Goal: Entertainment & Leisure: Consume media (video, audio)

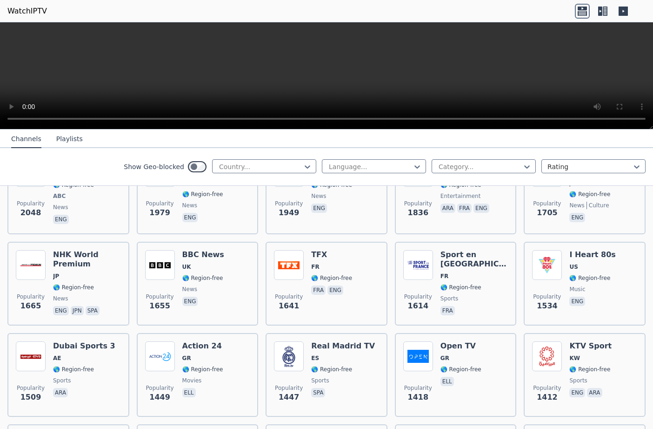
scroll to position [612, 0]
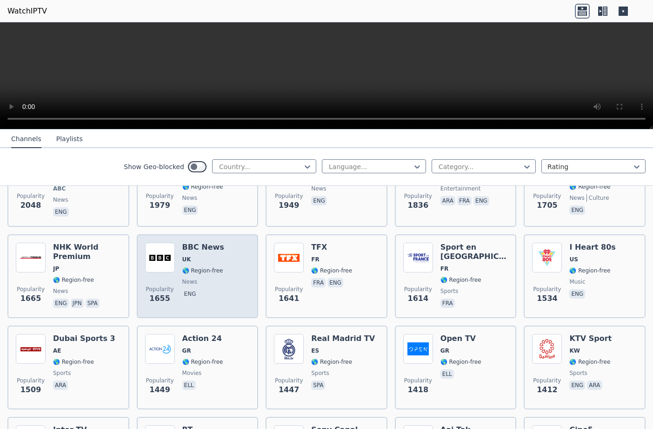
click at [183, 267] on span "🌎 Region-free" at bounding box center [202, 270] width 41 height 7
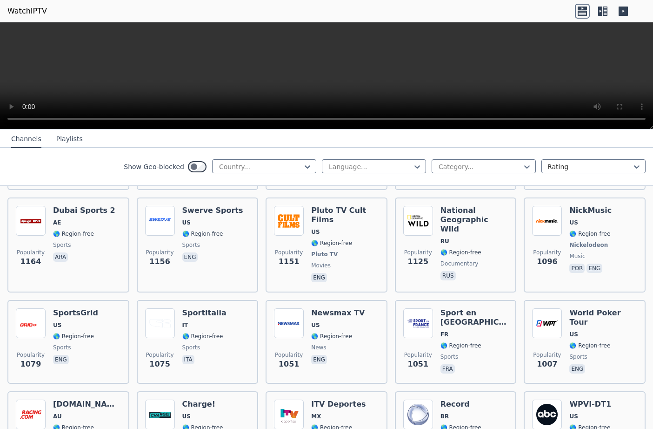
scroll to position [1115, 0]
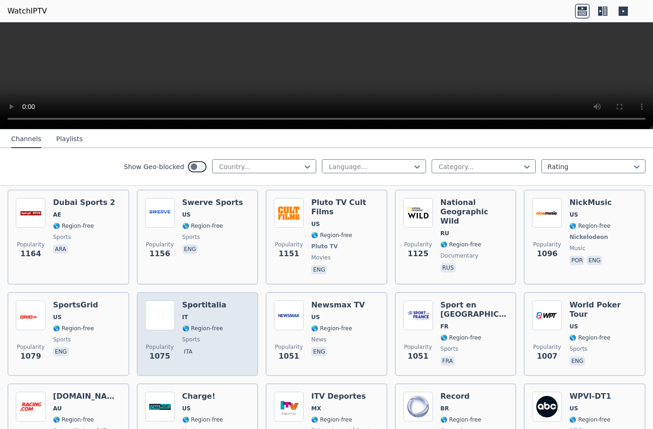
click at [198, 300] on h6 "Sportitalia" at bounding box center [204, 304] width 44 height 9
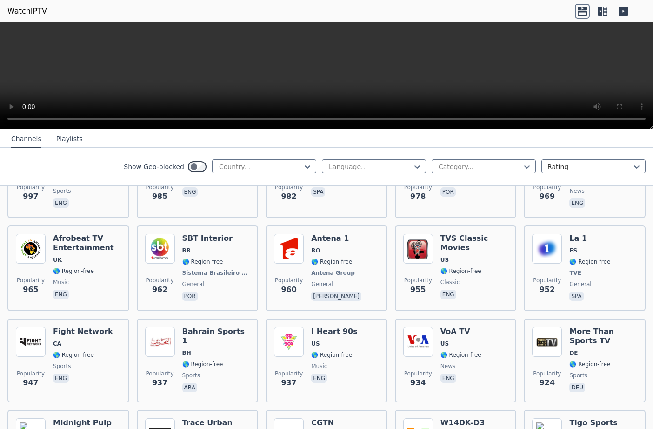
scroll to position [1389, 0]
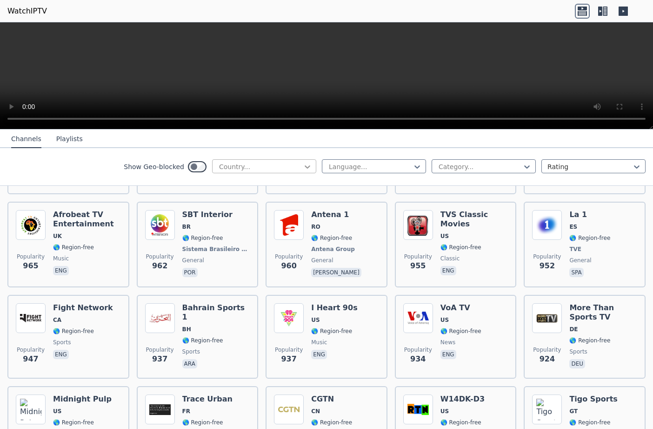
click at [310, 166] on icon at bounding box center [308, 166] width 6 height 3
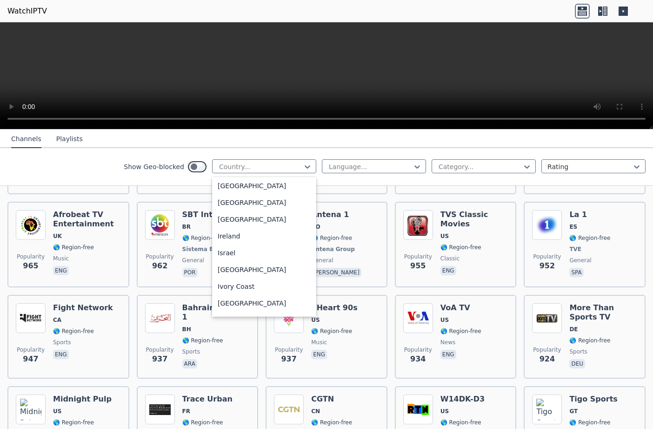
scroll to position [1472, 0]
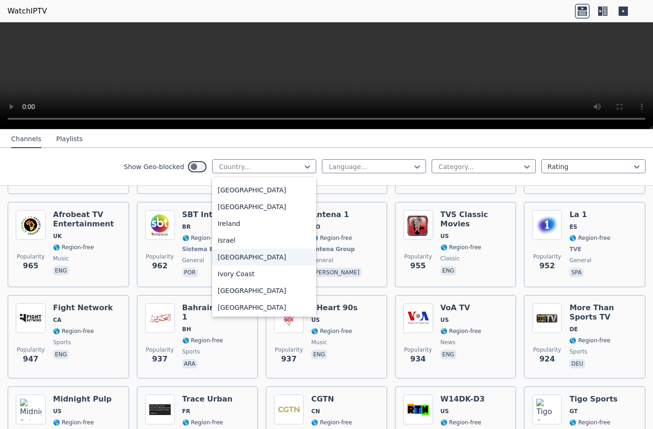
click at [235, 265] on div "[GEOGRAPHIC_DATA]" at bounding box center [264, 257] width 104 height 17
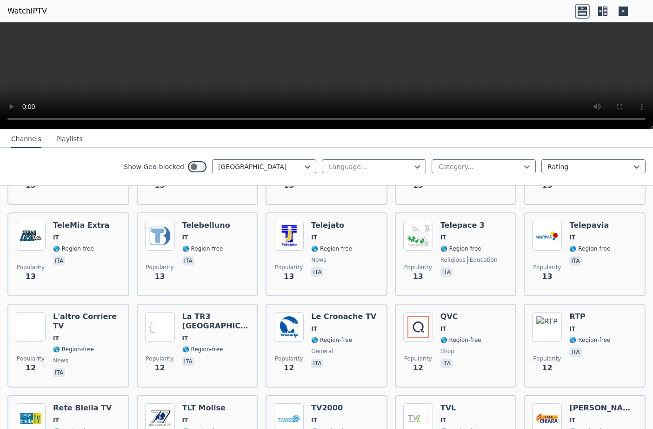
scroll to position [3205, 0]
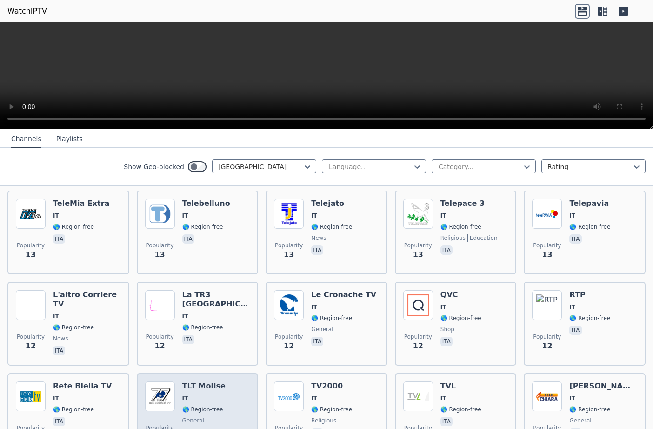
click at [205, 381] on h6 "TLT Molise" at bounding box center [203, 385] width 43 height 9
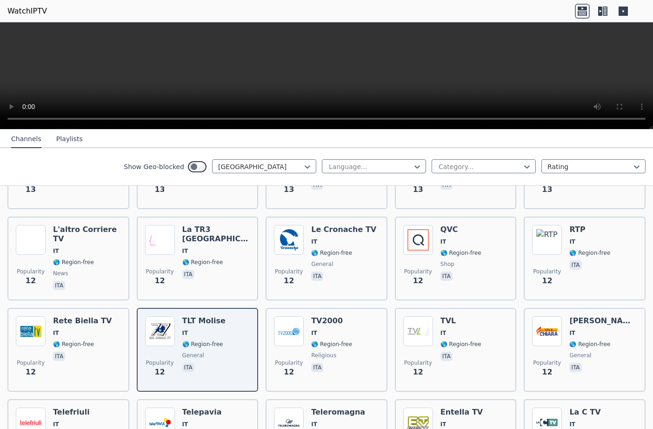
scroll to position [3262, 0]
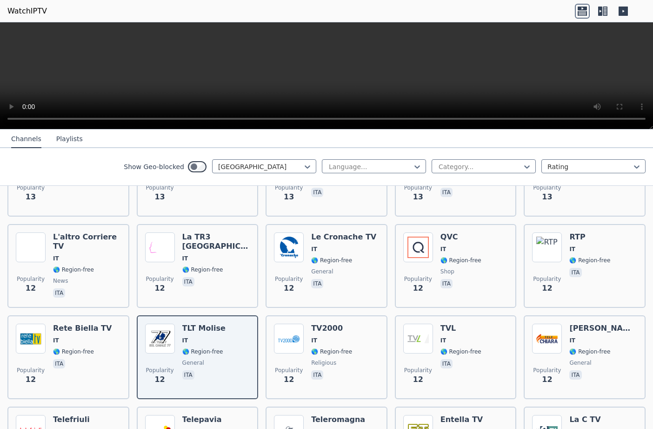
click at [66, 142] on button "Playlists" at bounding box center [69, 139] width 27 height 18
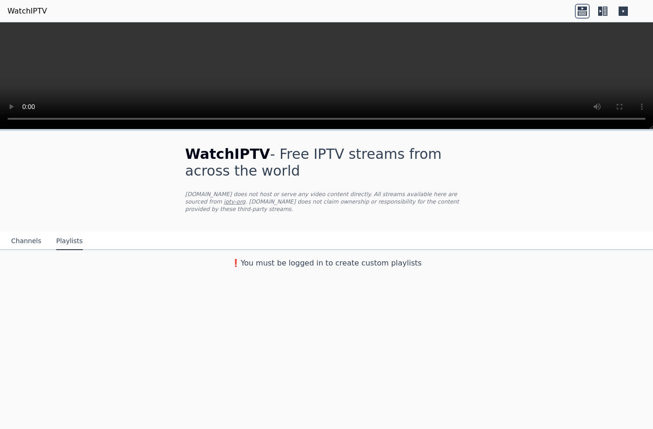
scroll to position [0, 0]
click at [28, 235] on button "Channels" at bounding box center [26, 241] width 30 height 18
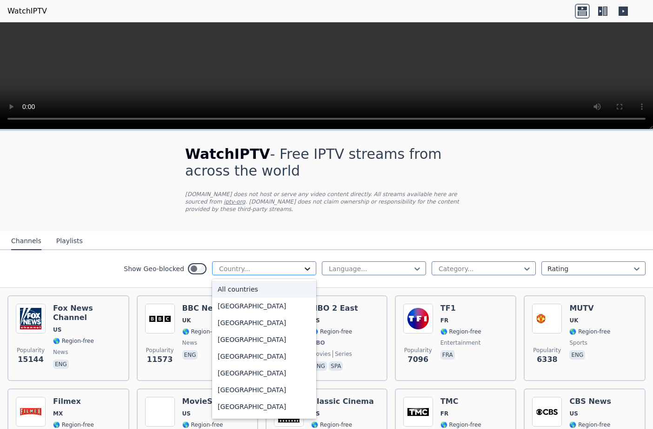
click at [311, 264] on icon at bounding box center [307, 268] width 9 height 9
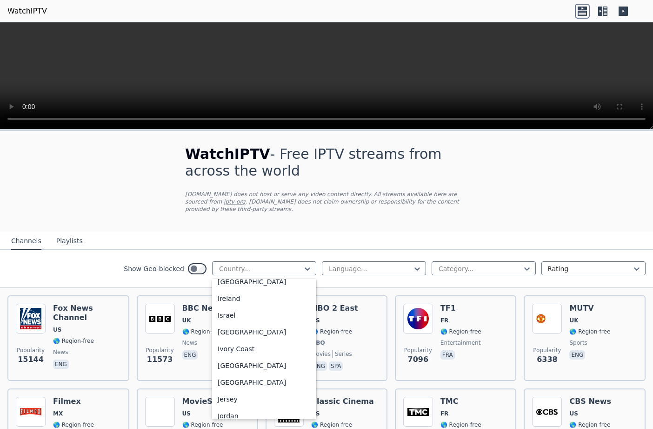
scroll to position [1423, 0]
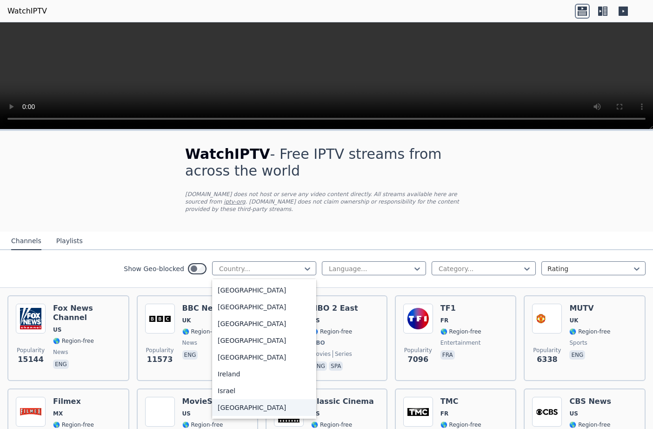
click at [228, 407] on div "[GEOGRAPHIC_DATA]" at bounding box center [264, 407] width 104 height 17
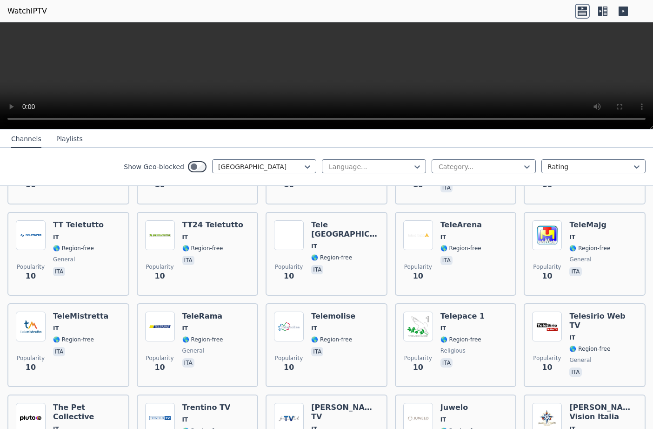
scroll to position [4080, 0]
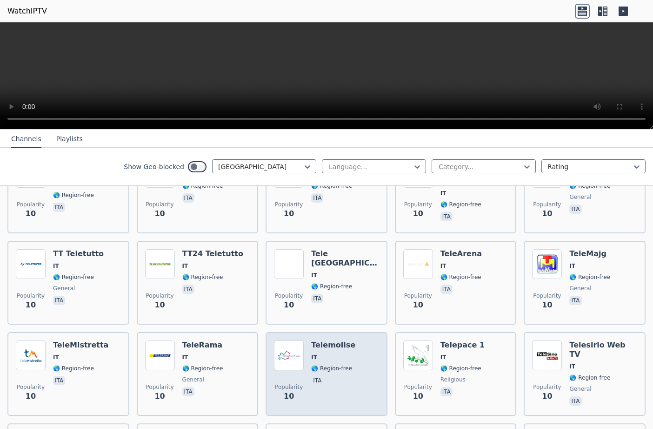
click at [331, 340] on h6 "Telemolise" at bounding box center [333, 344] width 44 height 9
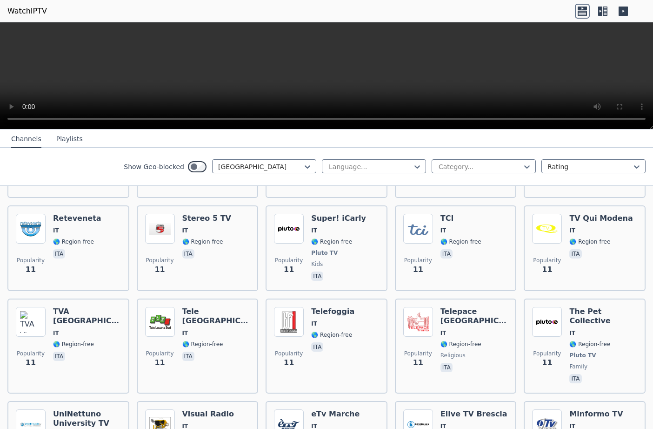
scroll to position [3617, 0]
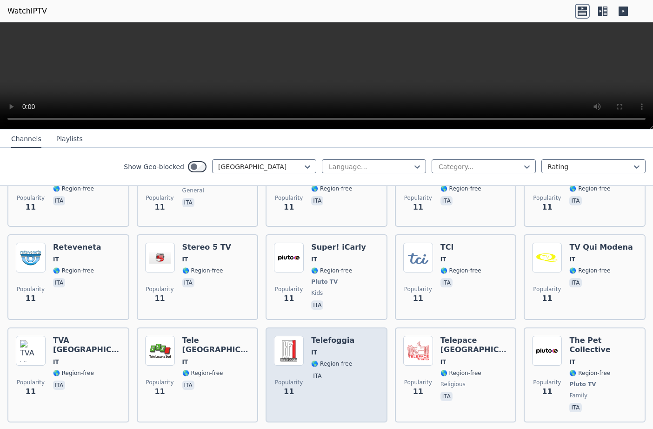
click at [332, 336] on h6 "Telefoggia" at bounding box center [332, 340] width 43 height 9
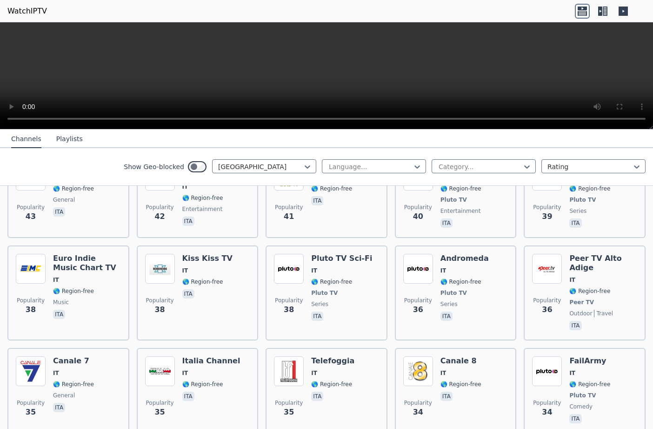
scroll to position [1331, 0]
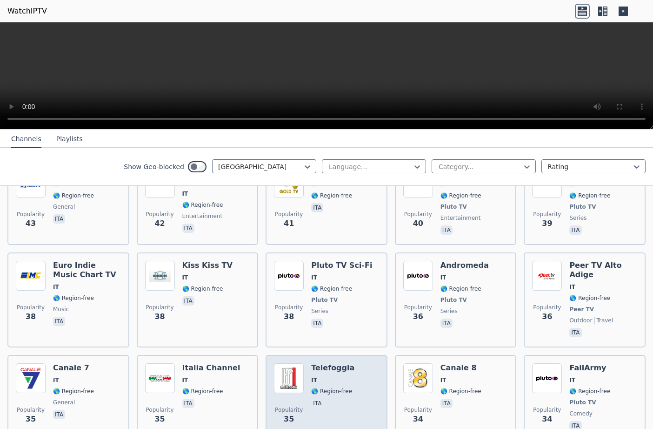
click at [323, 363] on h6 "Telefoggia" at bounding box center [332, 367] width 43 height 9
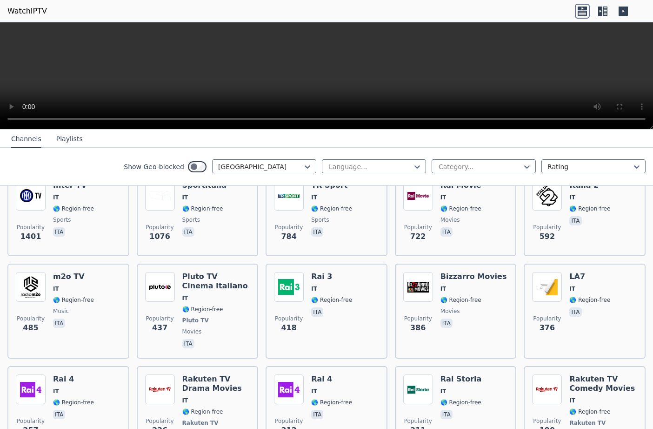
scroll to position [80, 0]
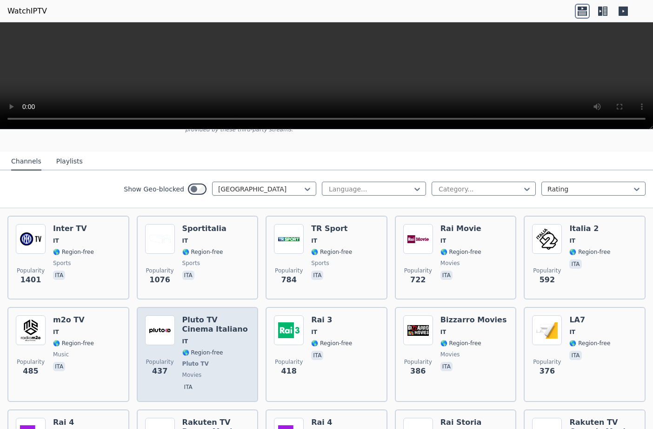
click at [201, 318] on h6 "Pluto TV Cinema Italiano" at bounding box center [216, 324] width 68 height 19
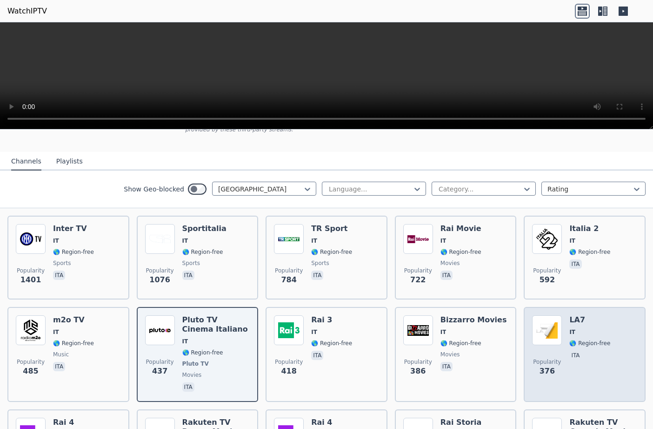
click at [574, 317] on div "LA7 IT 🌎 Region-free ita" at bounding box center [590, 354] width 41 height 78
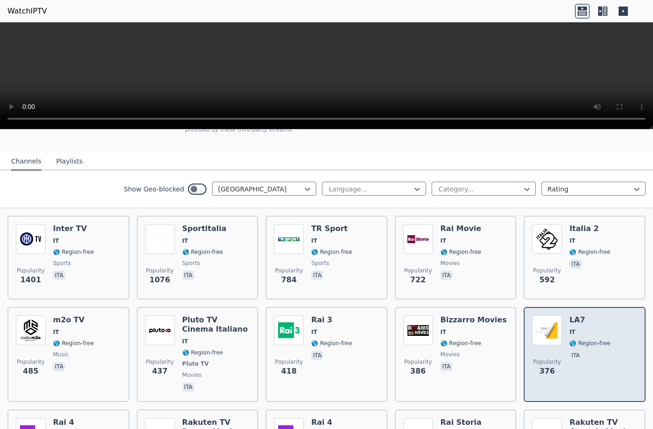
click at [574, 317] on div "LA7 IT 🌎 Region-free ita" at bounding box center [590, 354] width 41 height 78
